Goal: Task Accomplishment & Management: Manage account settings

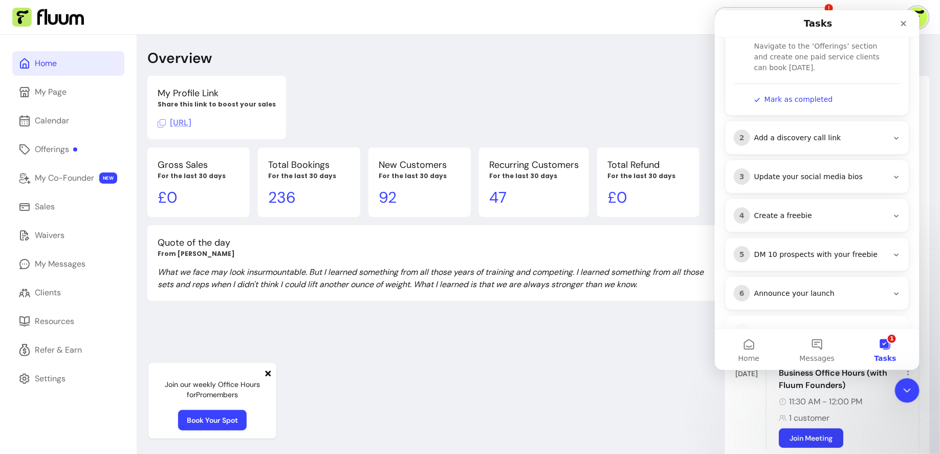
scroll to position [146, 0]
click at [893, 137] on icon "Intercom messenger" at bounding box center [896, 138] width 8 height 8
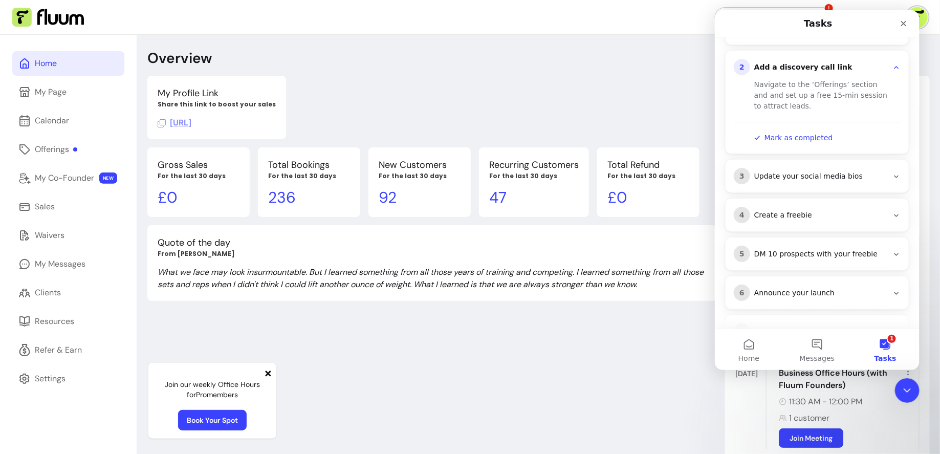
click at [895, 179] on div "3 Update your social media bios" at bounding box center [817, 176] width 167 height 16
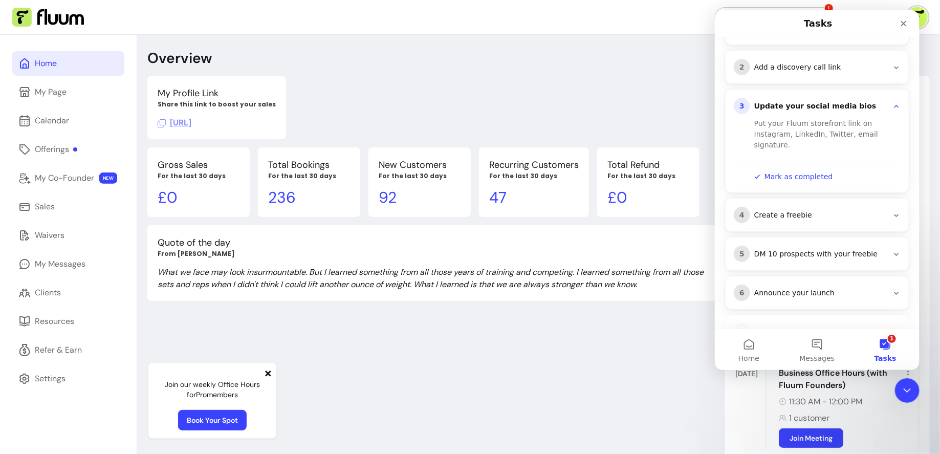
click at [897, 215] on icon "Intercom messenger" at bounding box center [896, 215] width 8 height 8
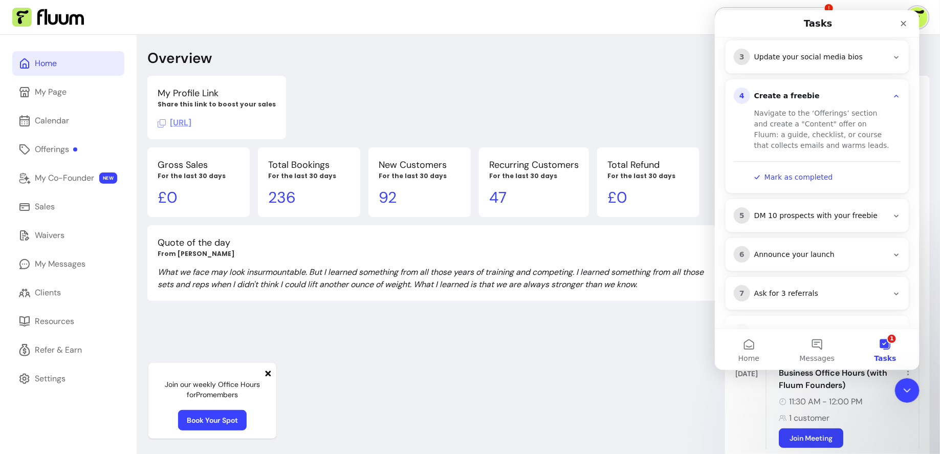
scroll to position [222, 0]
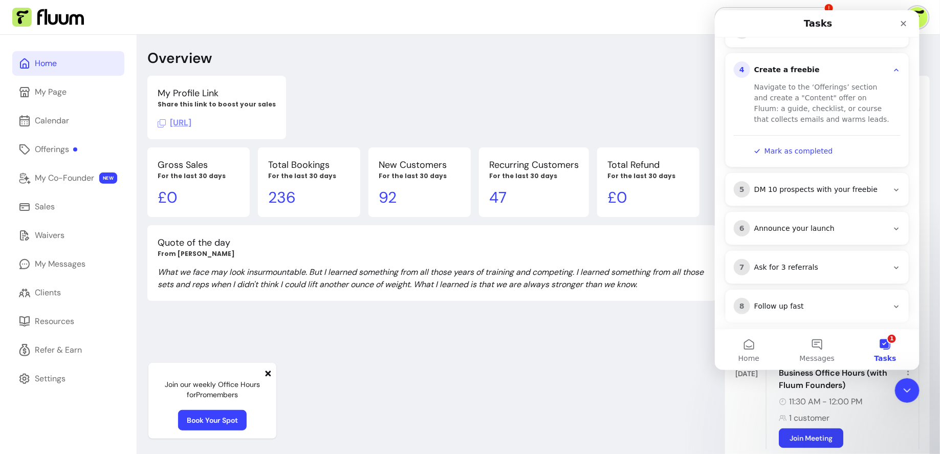
click at [896, 186] on icon "Intercom messenger" at bounding box center [896, 190] width 8 height 8
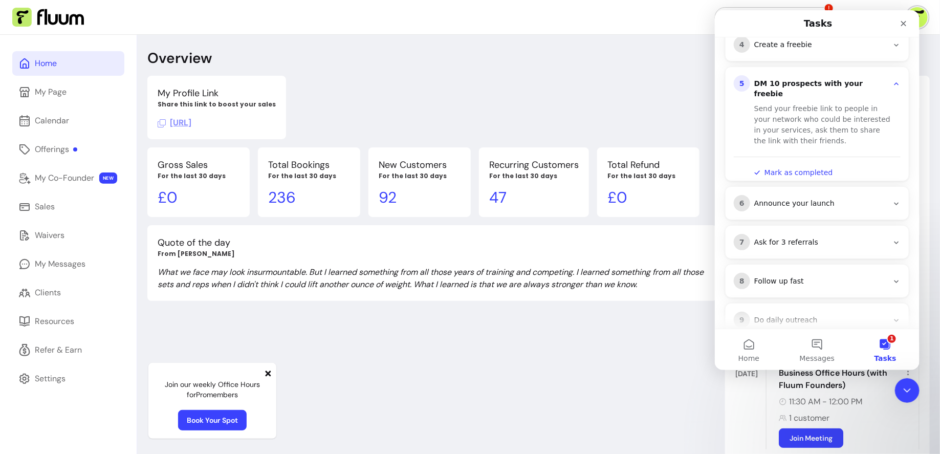
scroll to position [266, 0]
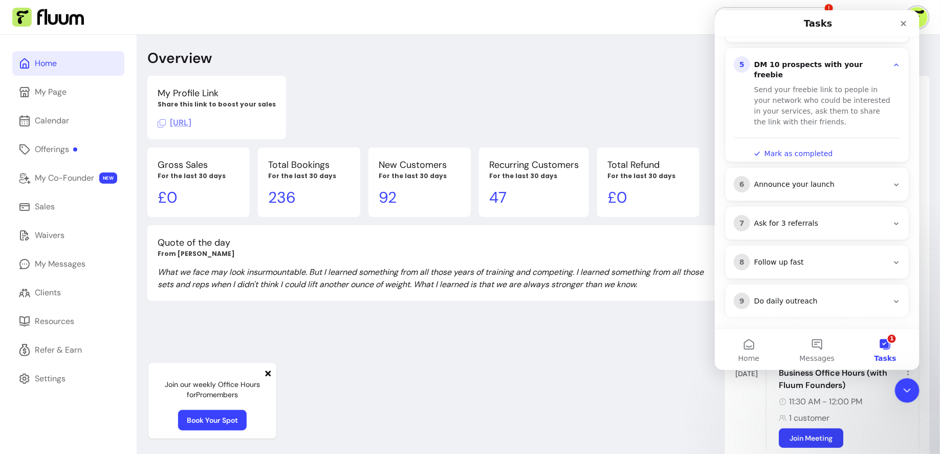
click at [896, 186] on div "6 Announce your launch" at bounding box center [817, 184] width 167 height 16
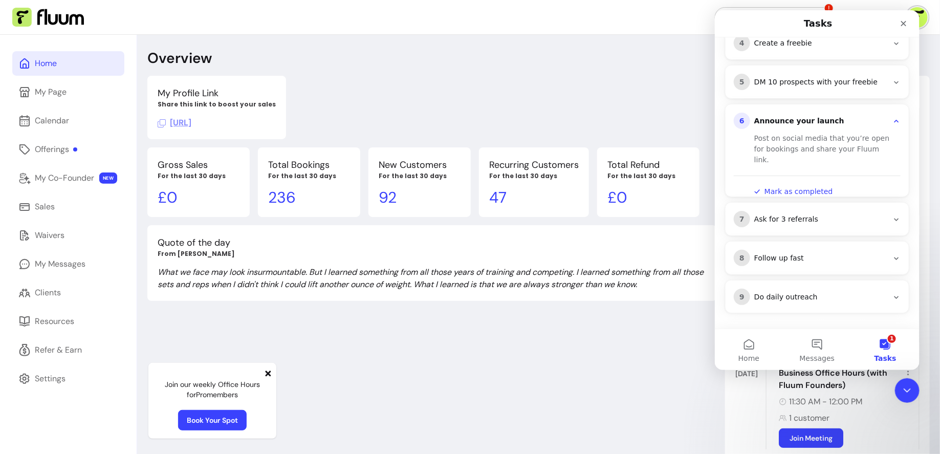
scroll to position [244, 0]
click at [896, 223] on icon "Intercom messenger" at bounding box center [896, 224] width 5 height 3
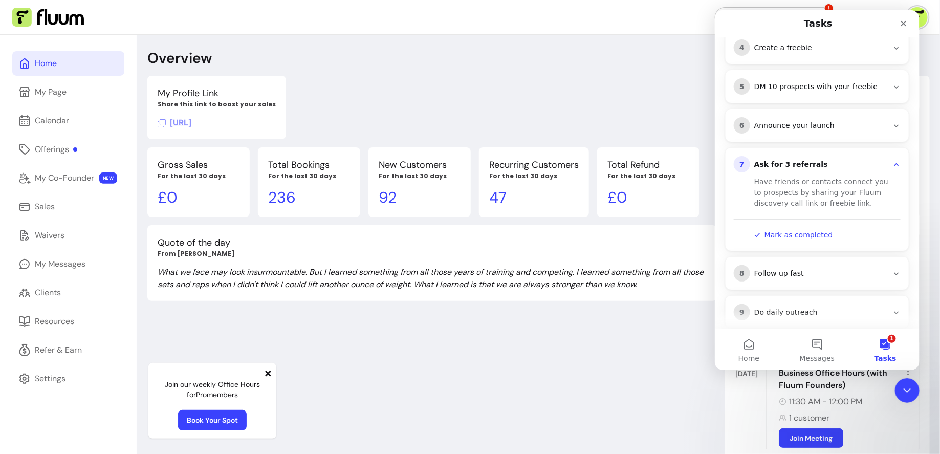
click at [893, 272] on icon "Intercom messenger" at bounding box center [896, 274] width 8 height 8
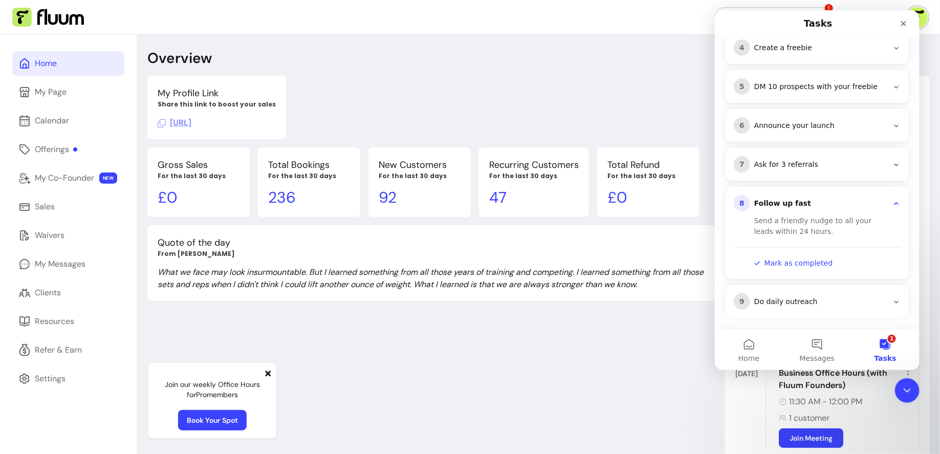
click at [900, 297] on div "9 Do daily outreach" at bounding box center [816, 301] width 183 height 33
click at [898, 301] on icon "Intercom messenger" at bounding box center [896, 302] width 5 height 3
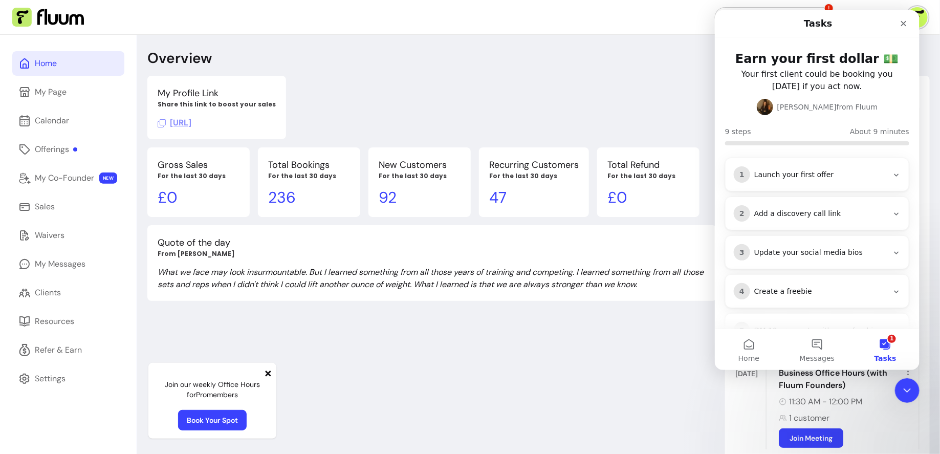
click at [894, 178] on icon "Intercom messenger" at bounding box center [896, 175] width 8 height 8
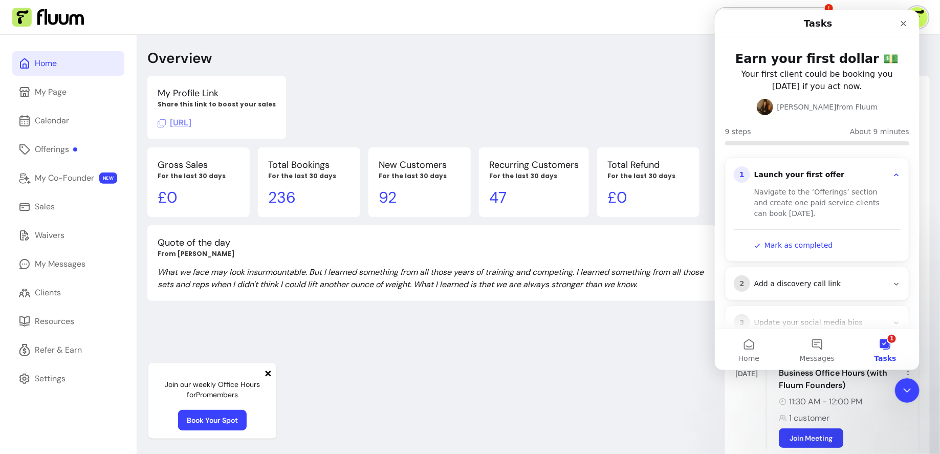
click at [894, 178] on icon "Intercom messenger" at bounding box center [896, 175] width 8 height 8
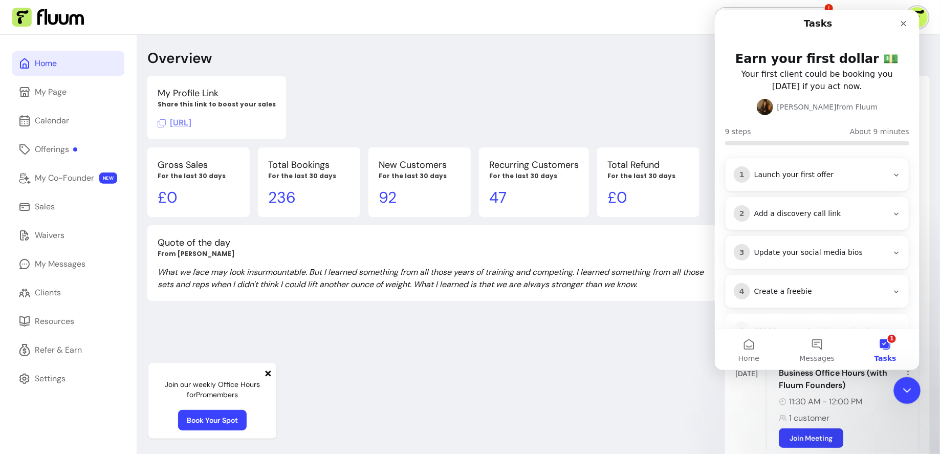
click at [911, 399] on div "Close Intercom Messenger" at bounding box center [906, 389] width 25 height 25
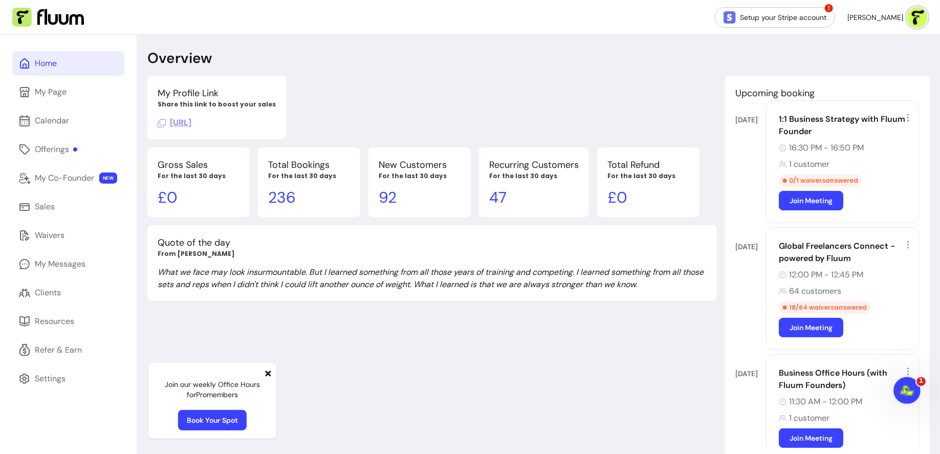
click at [911, 399] on div "Open Intercom Messenger" at bounding box center [906, 389] width 34 height 34
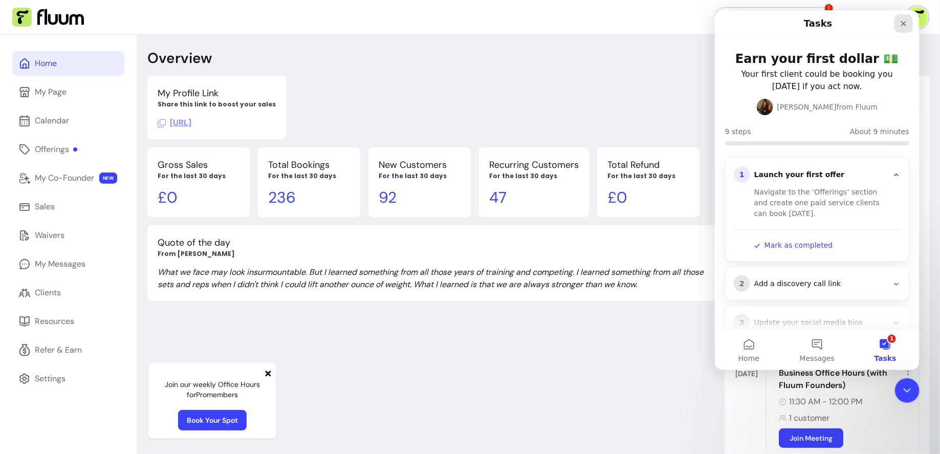
drag, startPoint x: 905, startPoint y: 23, endPoint x: 1620, endPoint y: 33, distance: 715.2
click at [905, 23] on icon "Close" at bounding box center [903, 23] width 8 height 8
